Goal: Navigation & Orientation: Understand site structure

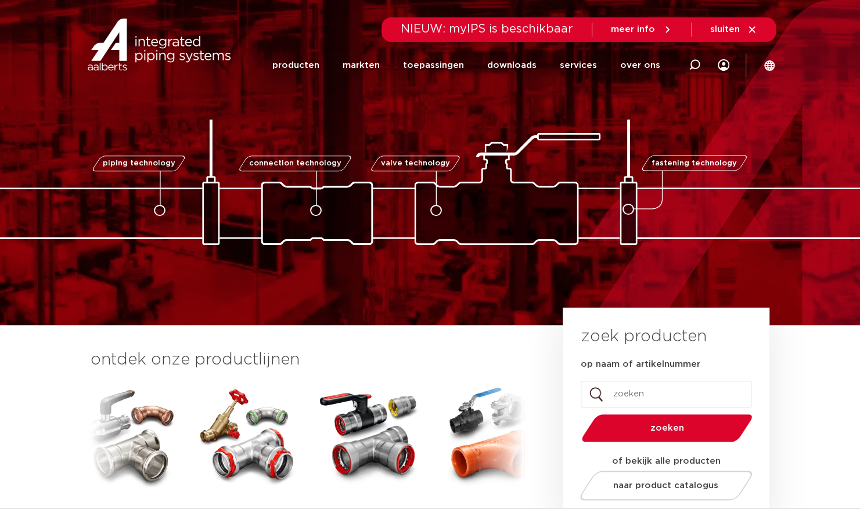
click at [380, 258] on div "piping technology connection technology valve technology fastening technology p…" at bounding box center [430, 162] width 860 height 325
click at [363, 65] on link "markten" at bounding box center [360, 65] width 37 height 47
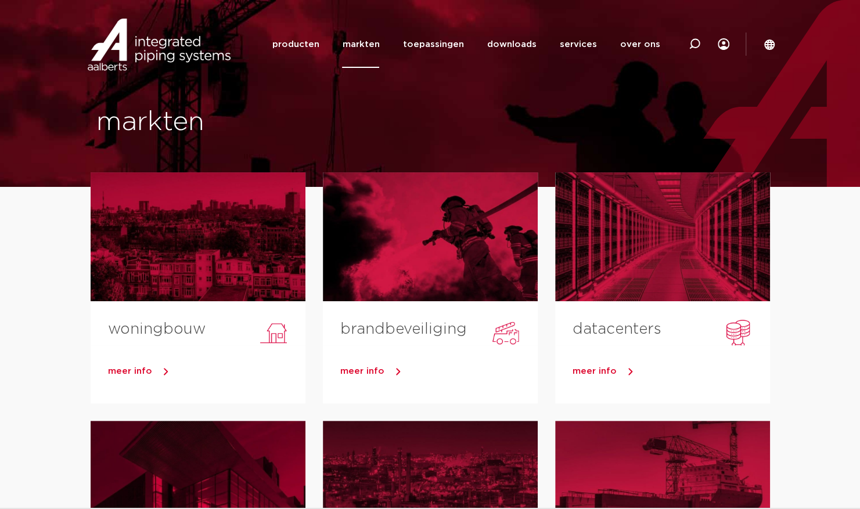
click at [372, 40] on link "markten" at bounding box center [360, 44] width 37 height 47
click at [722, 44] on icon at bounding box center [724, 44] width 12 height 12
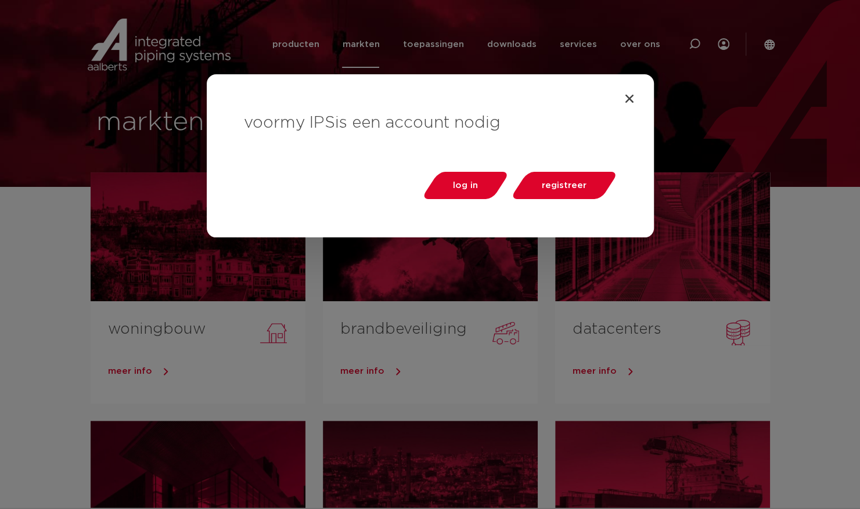
click at [628, 98] on icon "Close" at bounding box center [630, 99] width 12 height 12
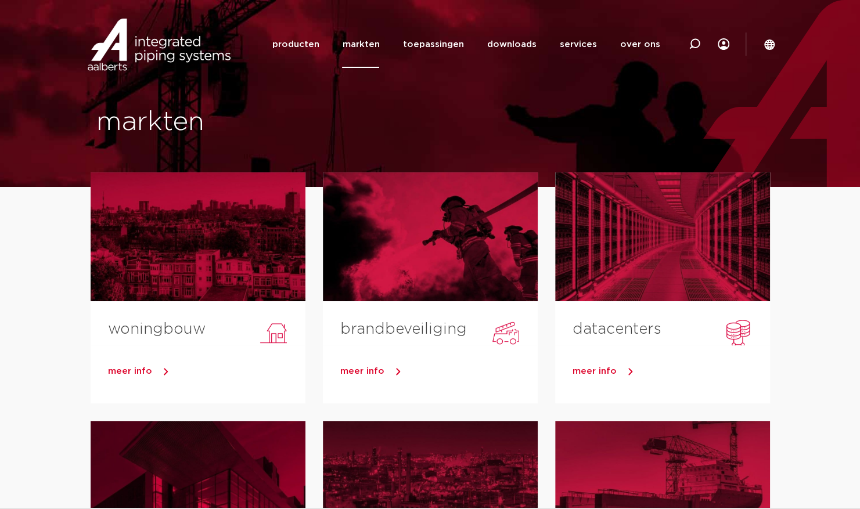
drag, startPoint x: 773, startPoint y: 43, endPoint x: 625, endPoint y: 130, distance: 172.3
click at [625, 130] on div "markten" at bounding box center [430, 93] width 860 height 187
drag, startPoint x: 769, startPoint y: 43, endPoint x: 606, endPoint y: 97, distance: 171.9
click at [606, 97] on div "markten" at bounding box center [430, 93] width 860 height 187
click at [315, 48] on link "producten" at bounding box center [295, 44] width 47 height 47
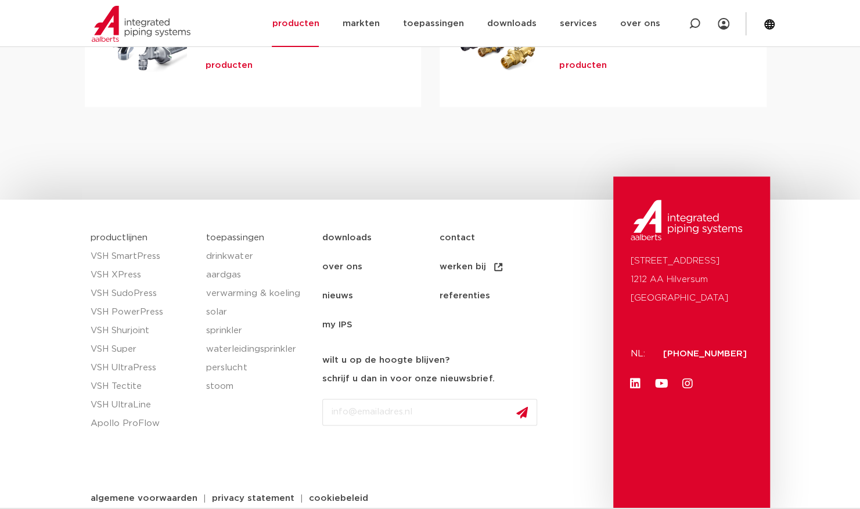
scroll to position [589, 0]
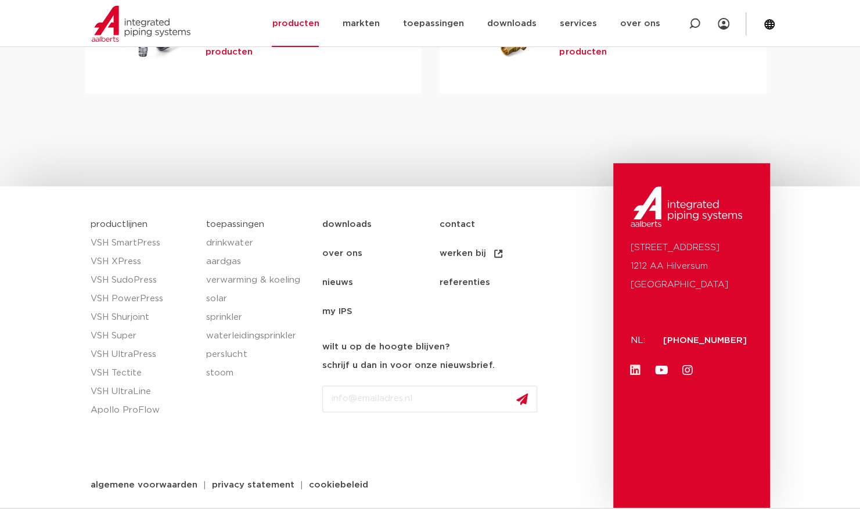
click at [633, 366] on icon at bounding box center [635, 371] width 12 height 12
